Goal: Information Seeking & Learning: Check status

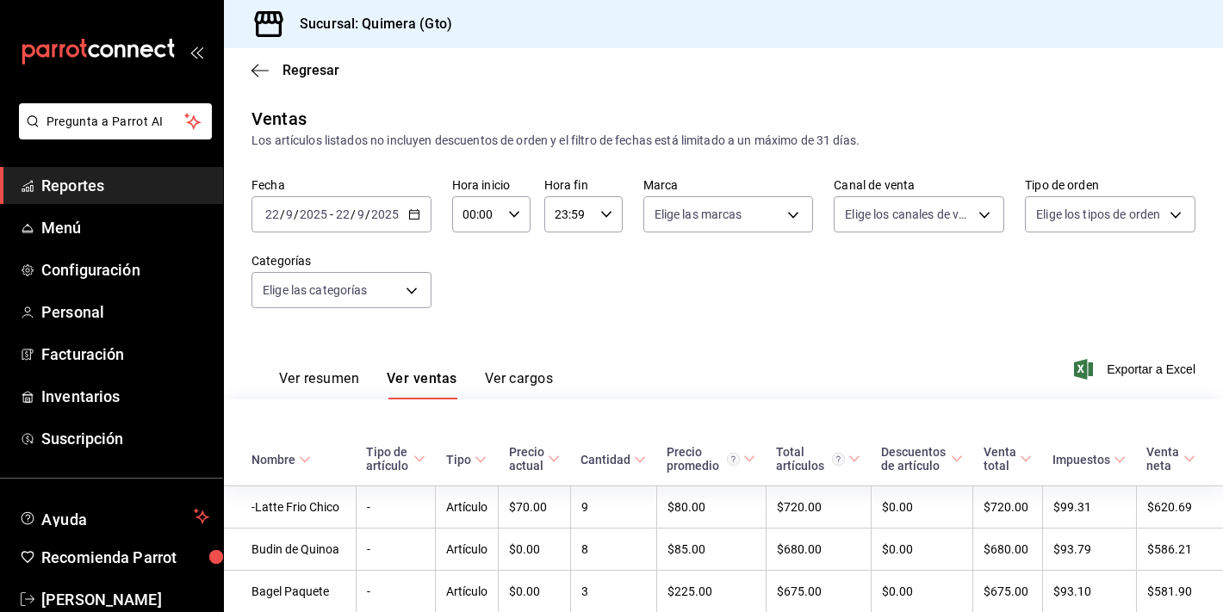
scroll to position [2004, 0]
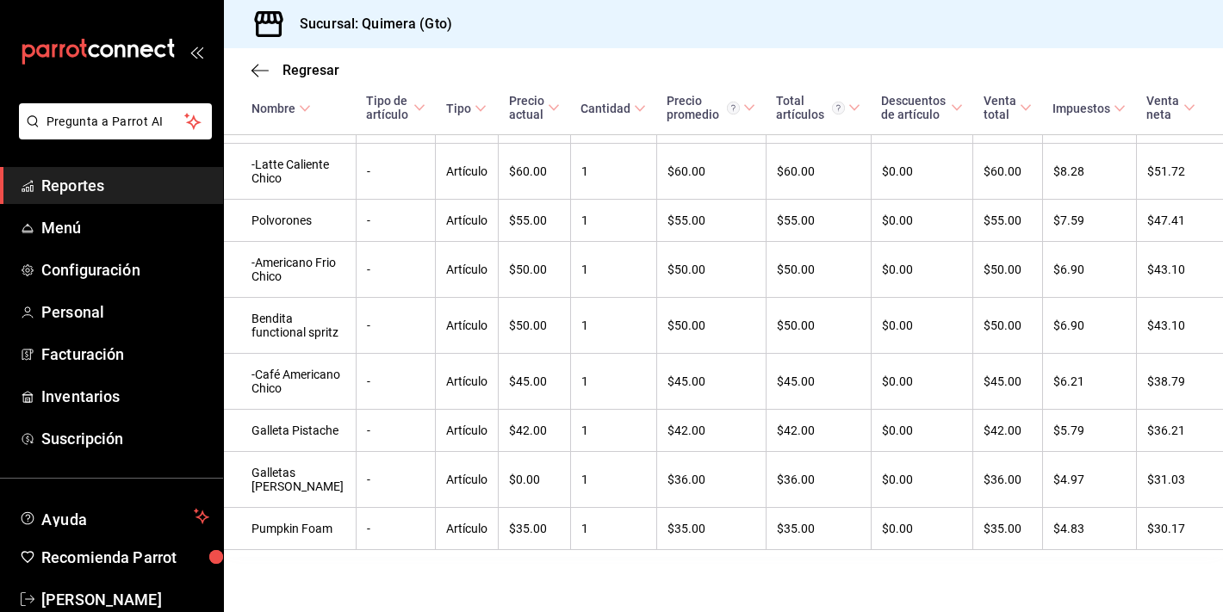
click at [146, 56] on icon "mailbox folders" at bounding box center [146, 50] width 13 height 13
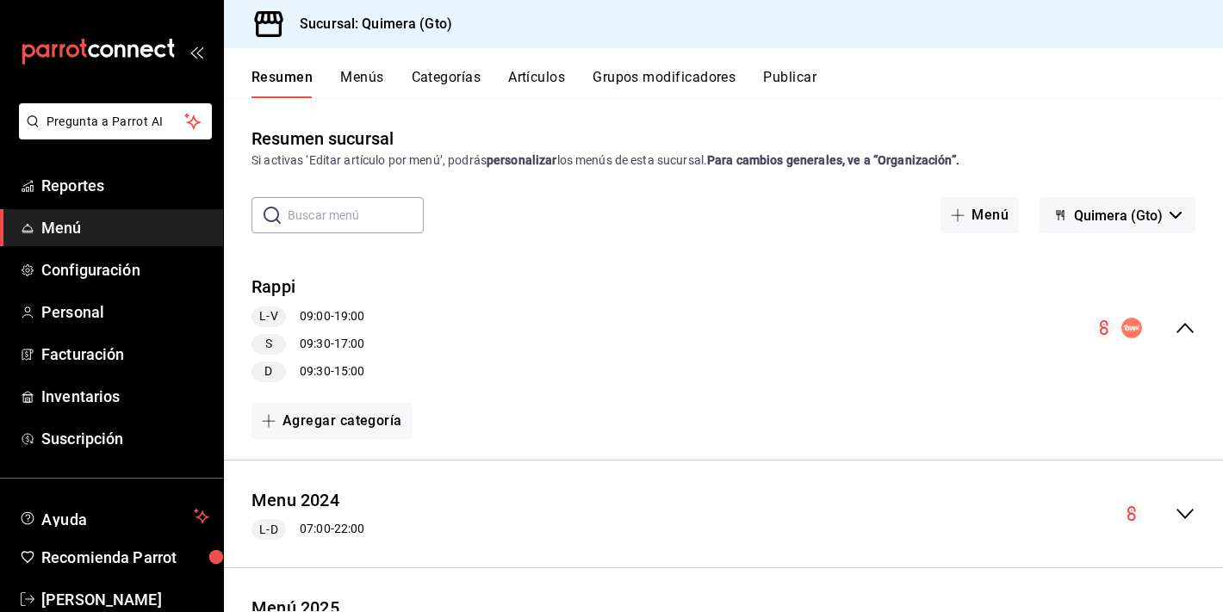
click at [119, 208] on ul "Reportes Menú Configuración Personal Facturación Inventarios Suscripción" at bounding box center [111, 312] width 223 height 290
click at [121, 198] on link "Reportes" at bounding box center [111, 185] width 223 height 37
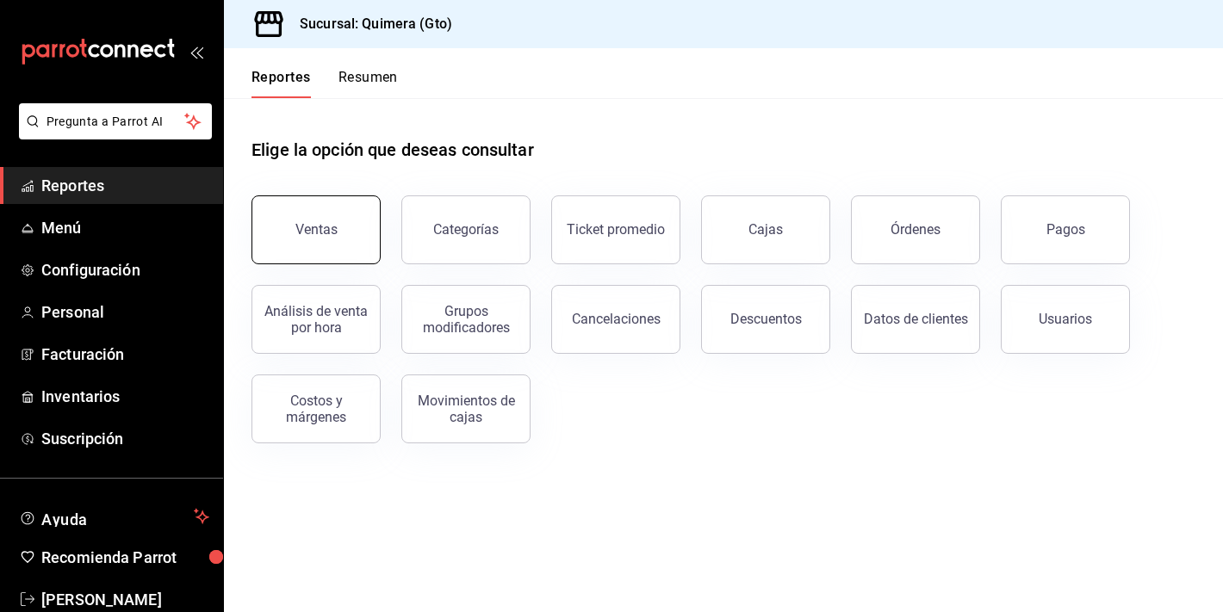
click at [292, 214] on button "Ventas" at bounding box center [316, 230] width 129 height 69
